Goal: Complete application form: Complete application form

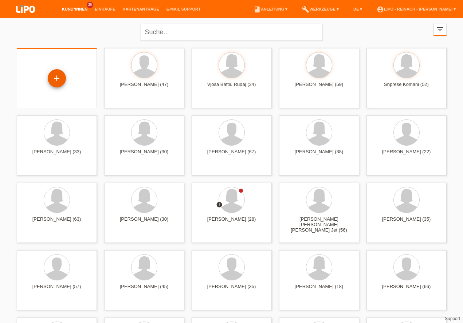
click at [62, 75] on div "+" at bounding box center [56, 78] width 17 height 12
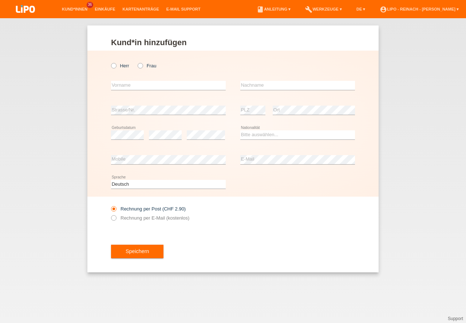
click at [137, 62] on icon at bounding box center [137, 62] width 0 height 0
click at [140, 65] on input "Frau" at bounding box center [140, 65] width 5 height 5
radio input "true"
click at [134, 87] on input "text" at bounding box center [168, 85] width 115 height 9
type input "Betime"
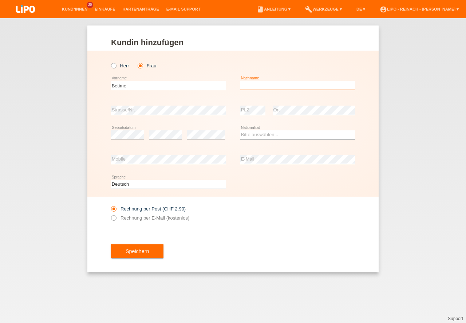
click at [268, 87] on input "text" at bounding box center [297, 85] width 115 height 9
type input "Zulku"
click at [262, 136] on select "Bitte auswählen... Schweiz Deutschland Liechtenstein Österreich ------------ Af…" at bounding box center [297, 134] width 115 height 9
select select "CH"
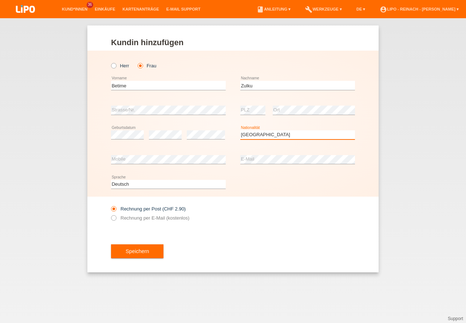
click at [0, 0] on option "Schweiz" at bounding box center [0, 0] width 0 height 0
click at [110, 214] on icon at bounding box center [110, 214] width 0 height 0
click at [114, 217] on input "Rechnung per E-Mail (kostenlos)" at bounding box center [113, 219] width 5 height 9
radio input "true"
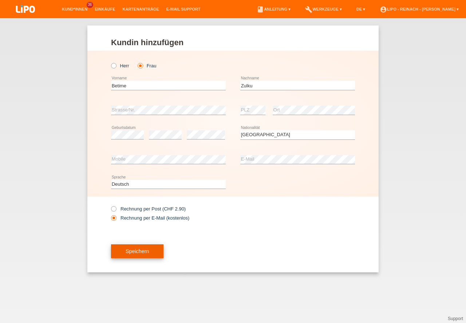
click at [135, 255] on button "Speichern" at bounding box center [137, 251] width 52 height 14
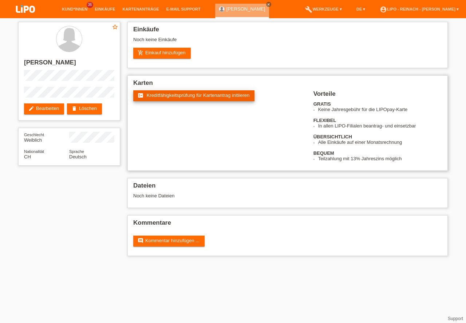
click at [186, 97] on span "Kreditfähigkeitsprüfung für Kartenantrag initiieren" at bounding box center [198, 94] width 103 height 5
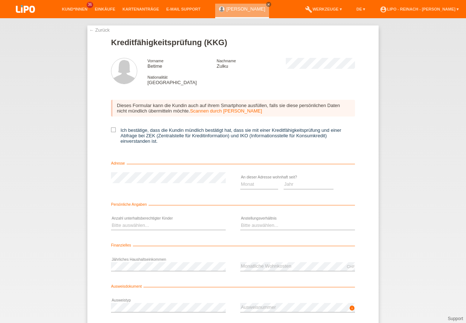
click at [112, 130] on icon at bounding box center [113, 129] width 5 height 5
click at [112, 130] on input "Ich bestätige, dass die Kundin mündlich bestätigt hat, dass sie mit einer Kredi…" at bounding box center [113, 129] width 5 height 5
checkbox input "true"
click at [245, 184] on select "Monat 01 02 03 04 05 06 07 08 09 10" at bounding box center [259, 184] width 38 height 9
select select "01"
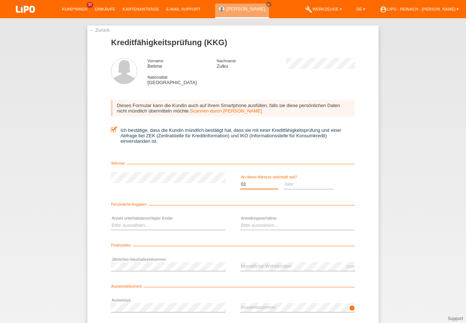
click at [0, 0] on option "01" at bounding box center [0, 0] width 0 height 0
click at [305, 186] on select "Jahr 2025 2024 2023 2022 2021 2020 2019 2018 2017 2016 2015 2014 2013 2012 2011…" at bounding box center [309, 184] width 50 height 9
select select "2025"
click at [0, 0] on option "2025" at bounding box center [0, 0] width 0 height 0
click at [128, 227] on select "Bitte auswählen... 0 1 2 3 4 5 6 7 8 9" at bounding box center [168, 225] width 115 height 9
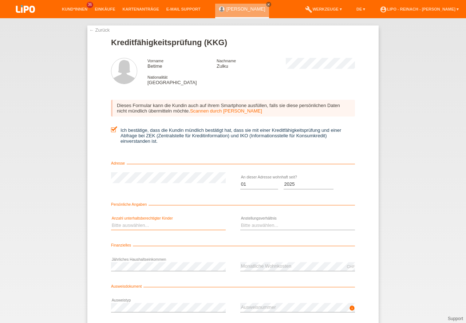
select select "0"
click at [0, 0] on option "0" at bounding box center [0, 0] width 0 height 0
click at [260, 222] on select "Bitte auswählen... Unbefristet Befristet Lehrling/Student Pensioniert Nicht arb…" at bounding box center [297, 225] width 115 height 9
select select "UNLIMITED"
click at [0, 0] on option "Unbefristet" at bounding box center [0, 0] width 0 height 0
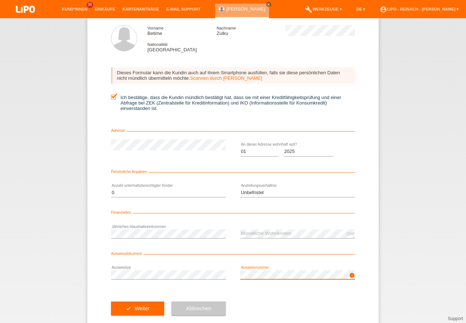
scroll to position [48, 0]
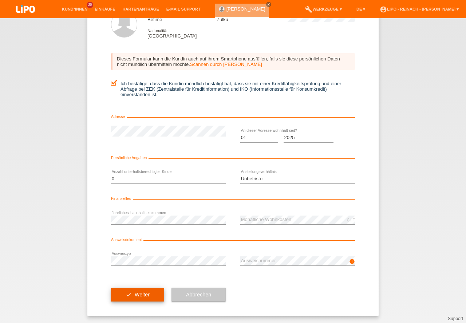
click at [139, 294] on button "check Weiter" at bounding box center [137, 295] width 53 height 14
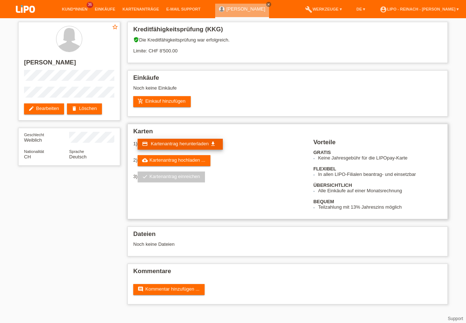
click at [183, 142] on span "Kartenantrag herunterladen" at bounding box center [180, 143] width 58 height 5
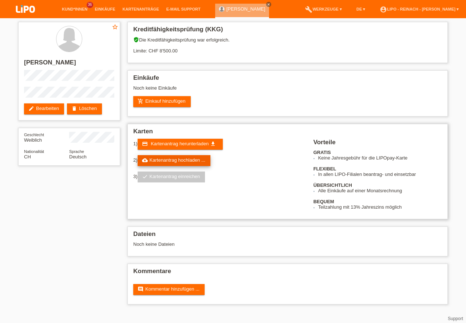
click at [185, 159] on link "cloud_upload Kartenantrag hochladen ..." at bounding box center [174, 160] width 73 height 11
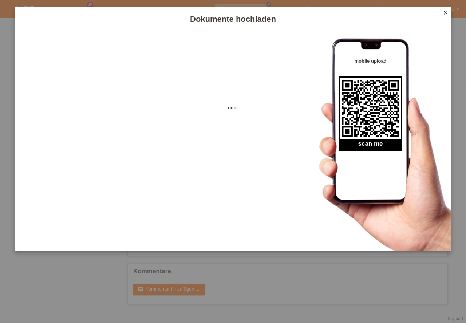
click at [444, 11] on icon "close" at bounding box center [446, 13] width 6 height 6
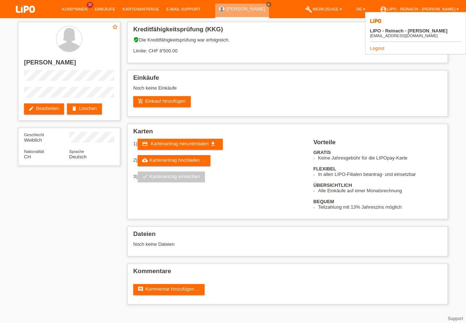
click at [374, 46] on link "Logout" at bounding box center [377, 48] width 15 height 5
